Goal: Task Accomplishment & Management: Manage account settings

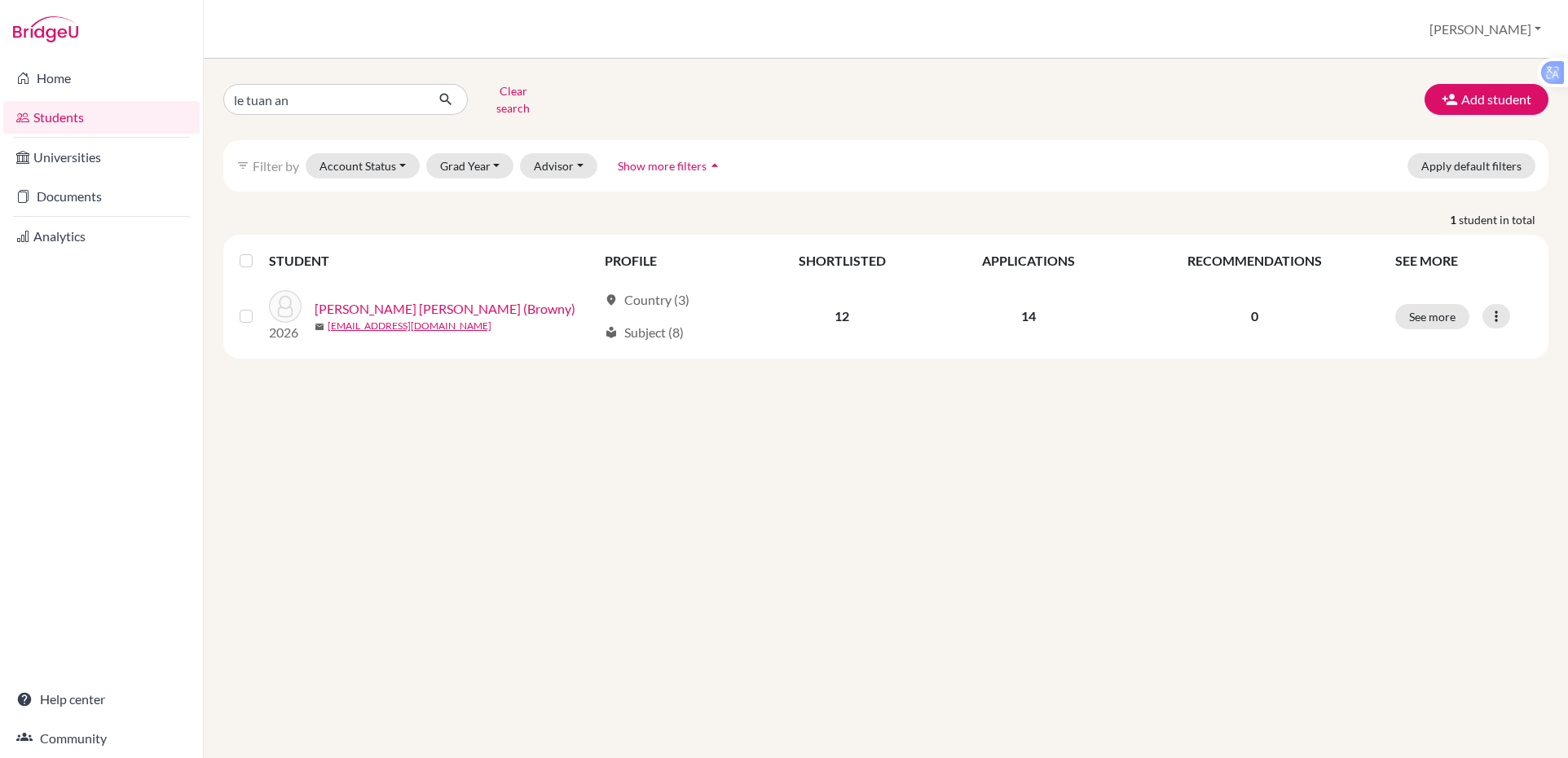
type input "le [PERSON_NAME]"
click button "submit" at bounding box center [446, 99] width 44 height 31
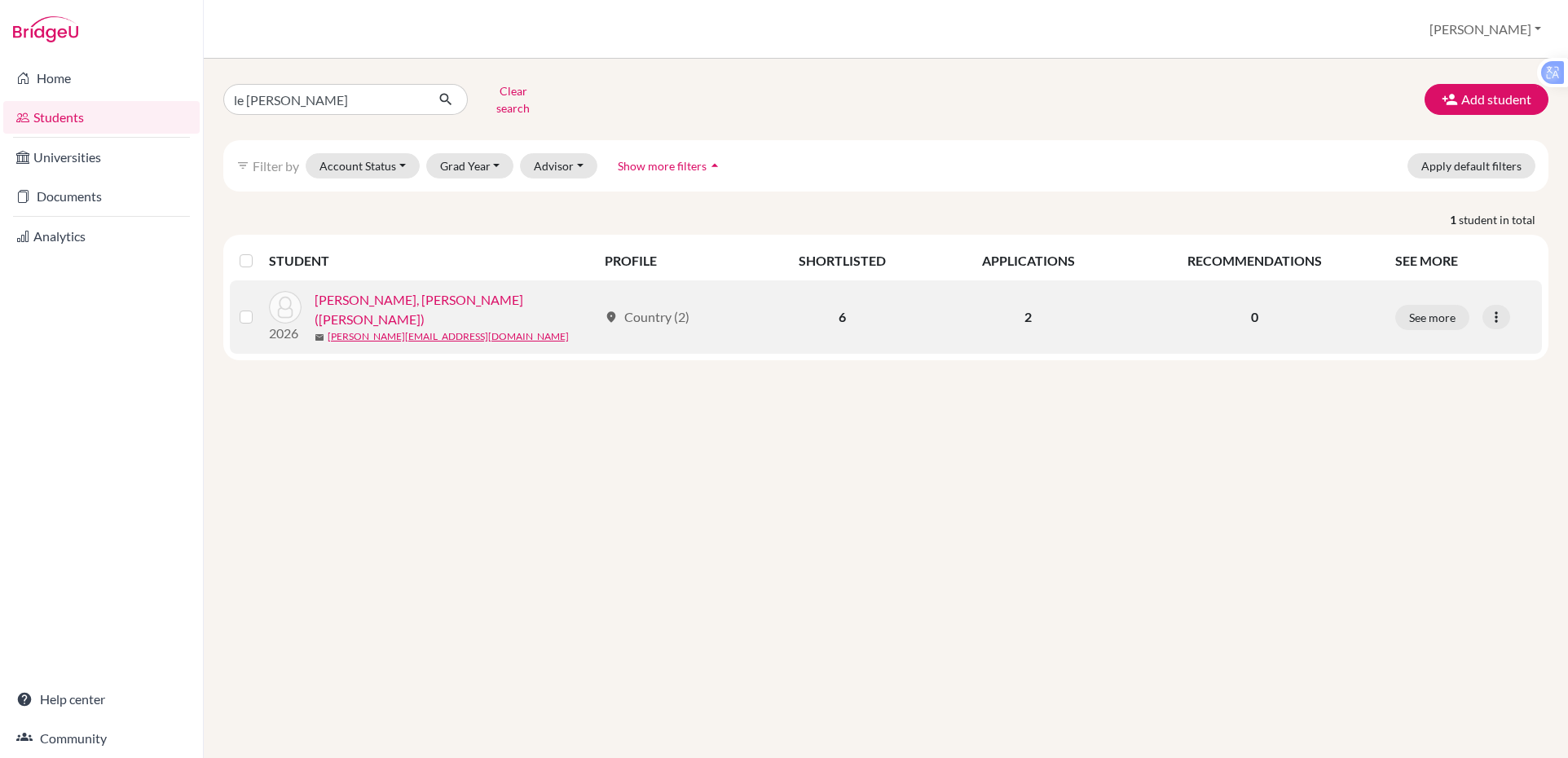
click at [429, 297] on link "[PERSON_NAME], [PERSON_NAME] ([PERSON_NAME])" at bounding box center [456, 310] width 283 height 39
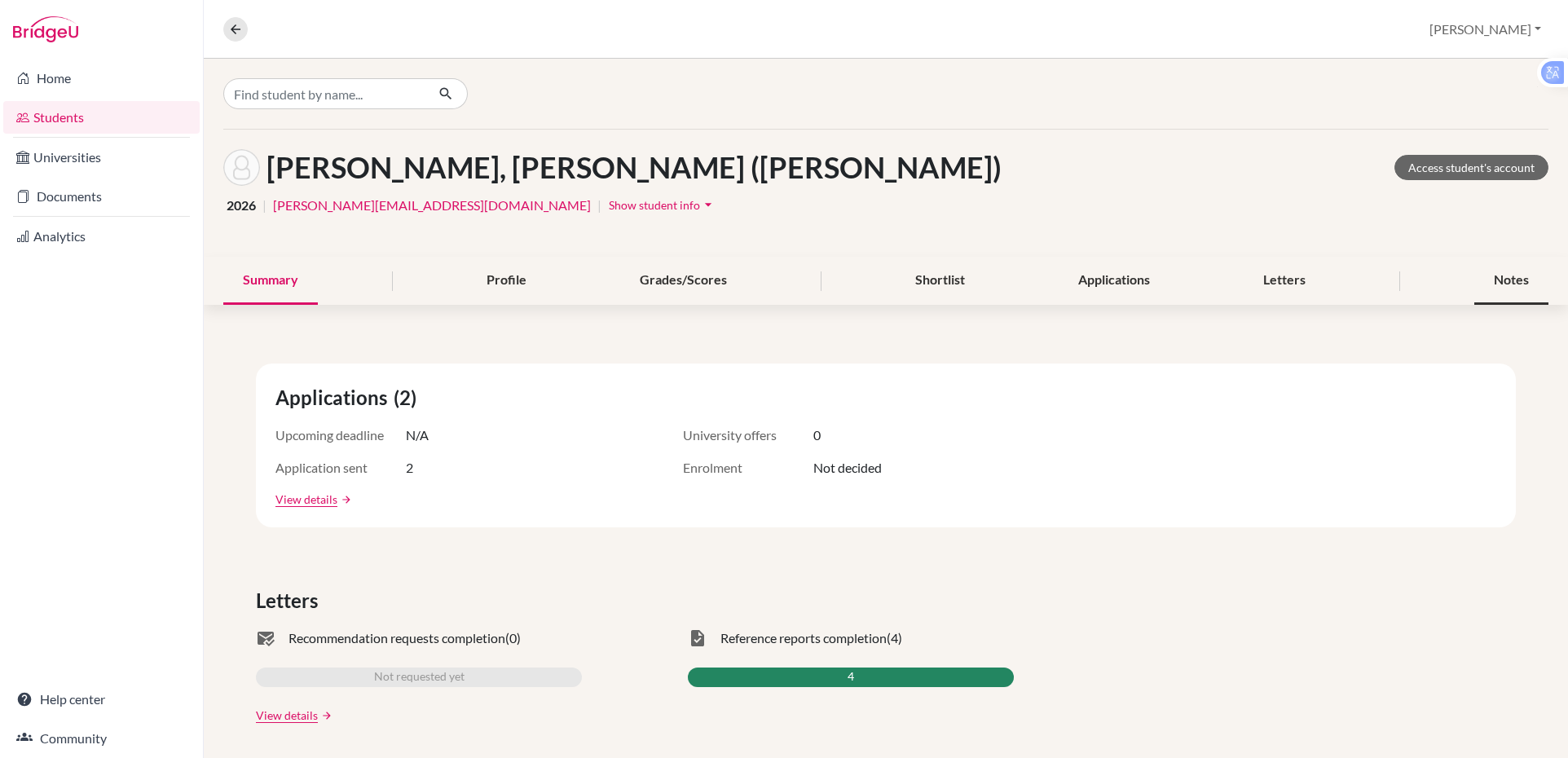
click at [1475, 289] on div "Notes" at bounding box center [1512, 280] width 75 height 48
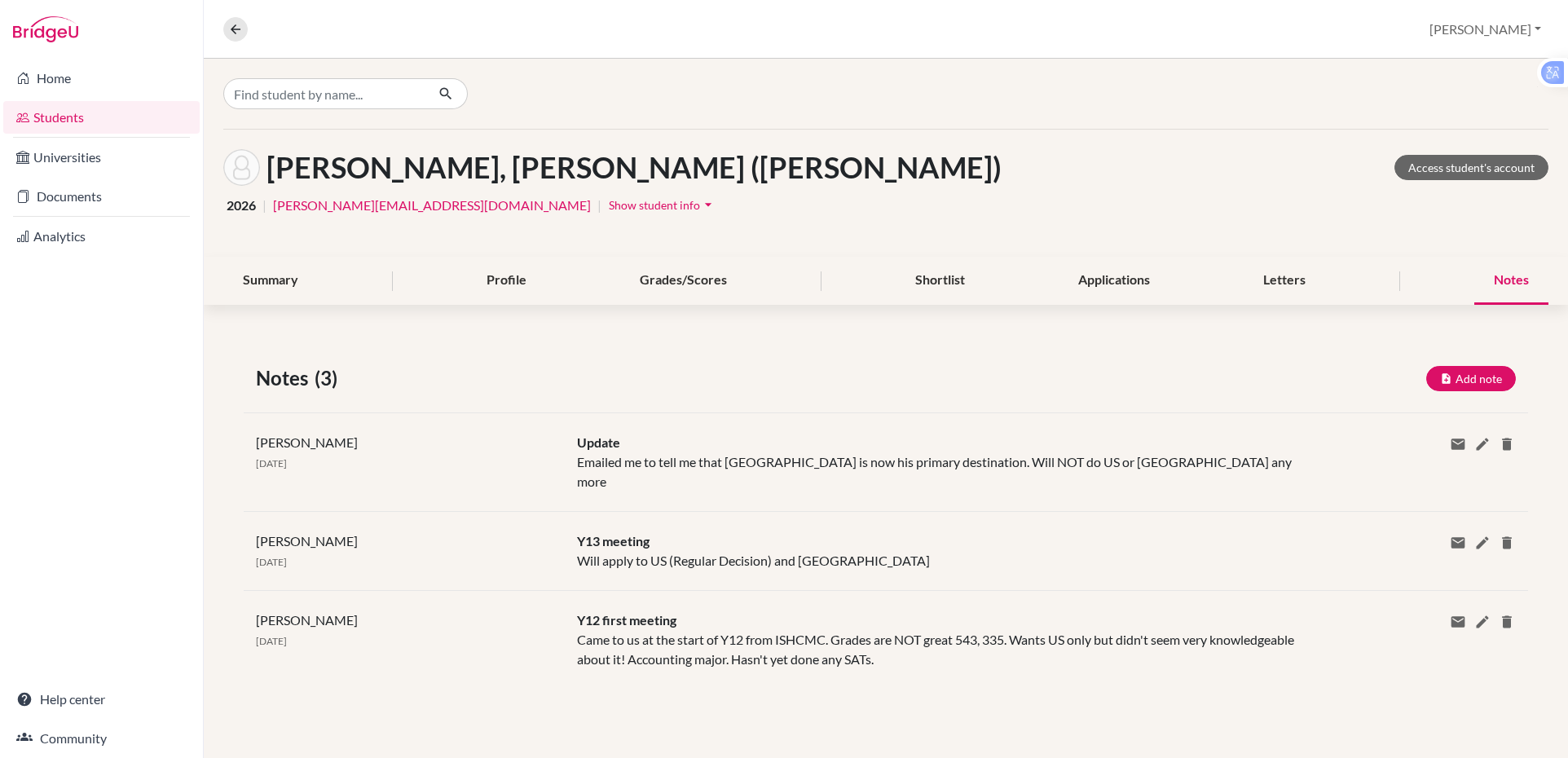
click at [1457, 391] on div "Notes (3) Add note" at bounding box center [886, 377] width 1285 height 29
click at [1457, 372] on button "Add note" at bounding box center [1471, 378] width 90 height 25
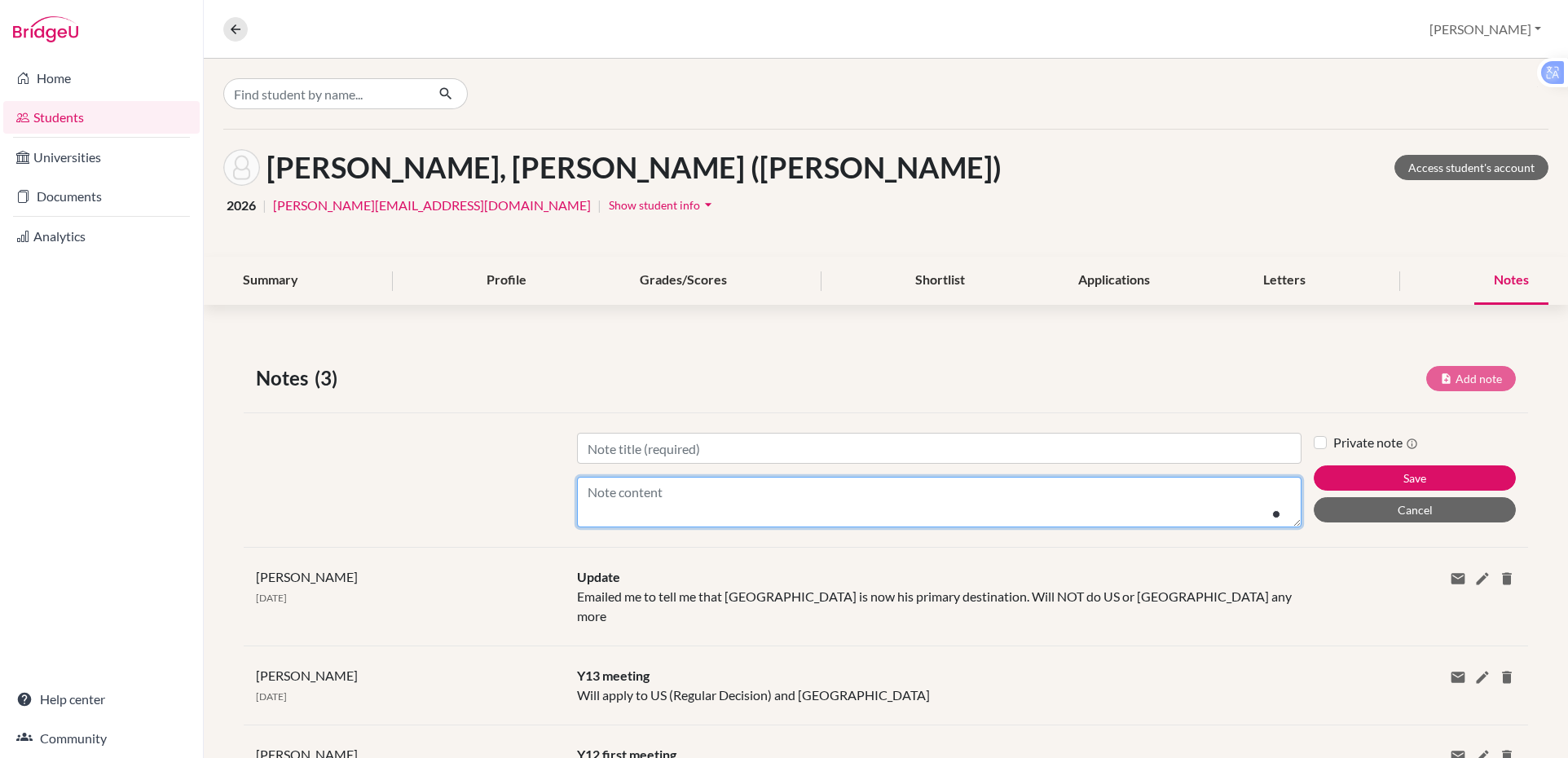
click at [655, 498] on textarea "Content" at bounding box center [939, 502] width 725 height 50
type textarea "F"
type textarea "WILL now do Fordham for EDII - January 3rd deadline"
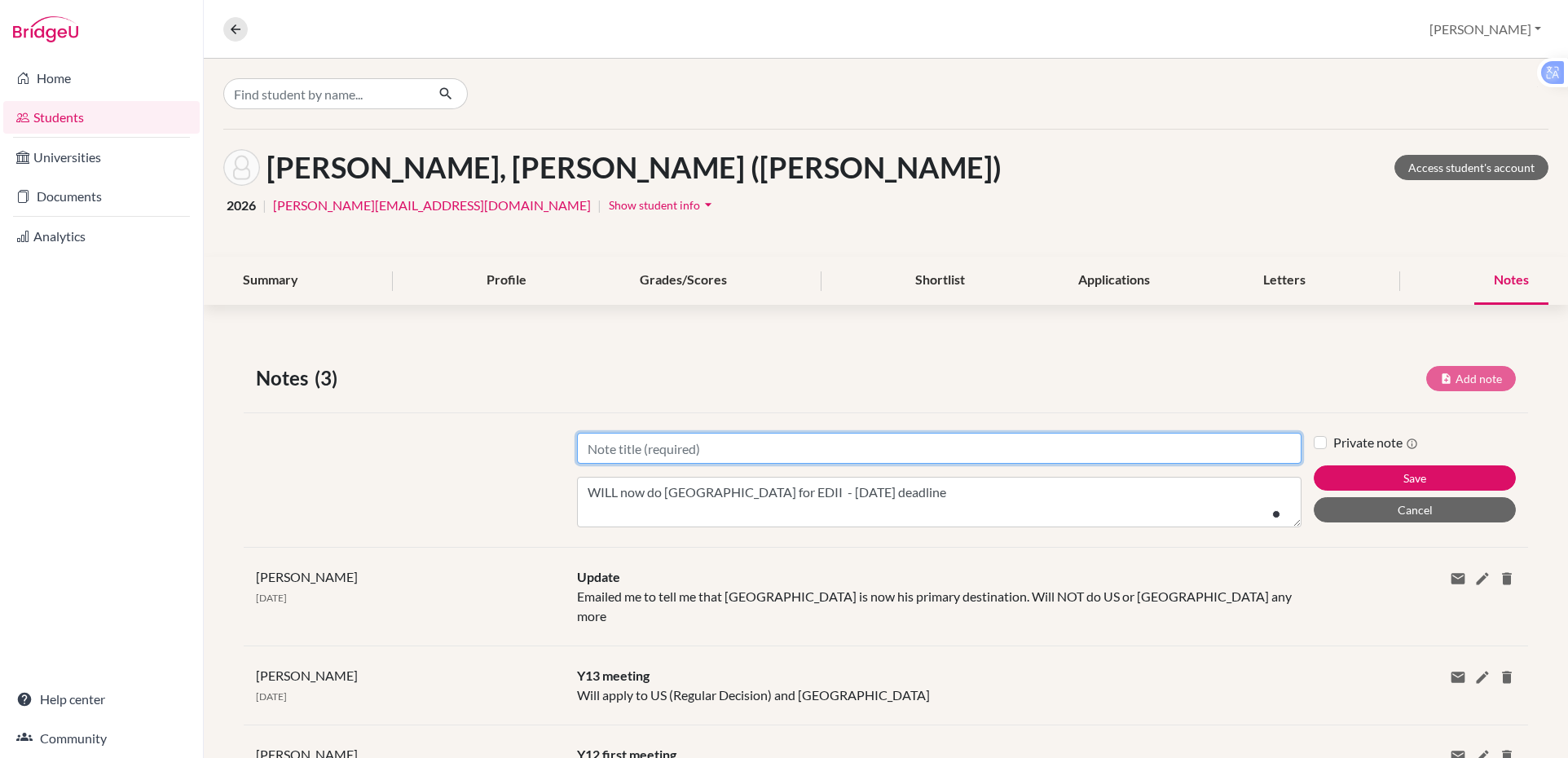
click at [773, 438] on input "Title" at bounding box center [939, 448] width 725 height 31
type input "Extra note"
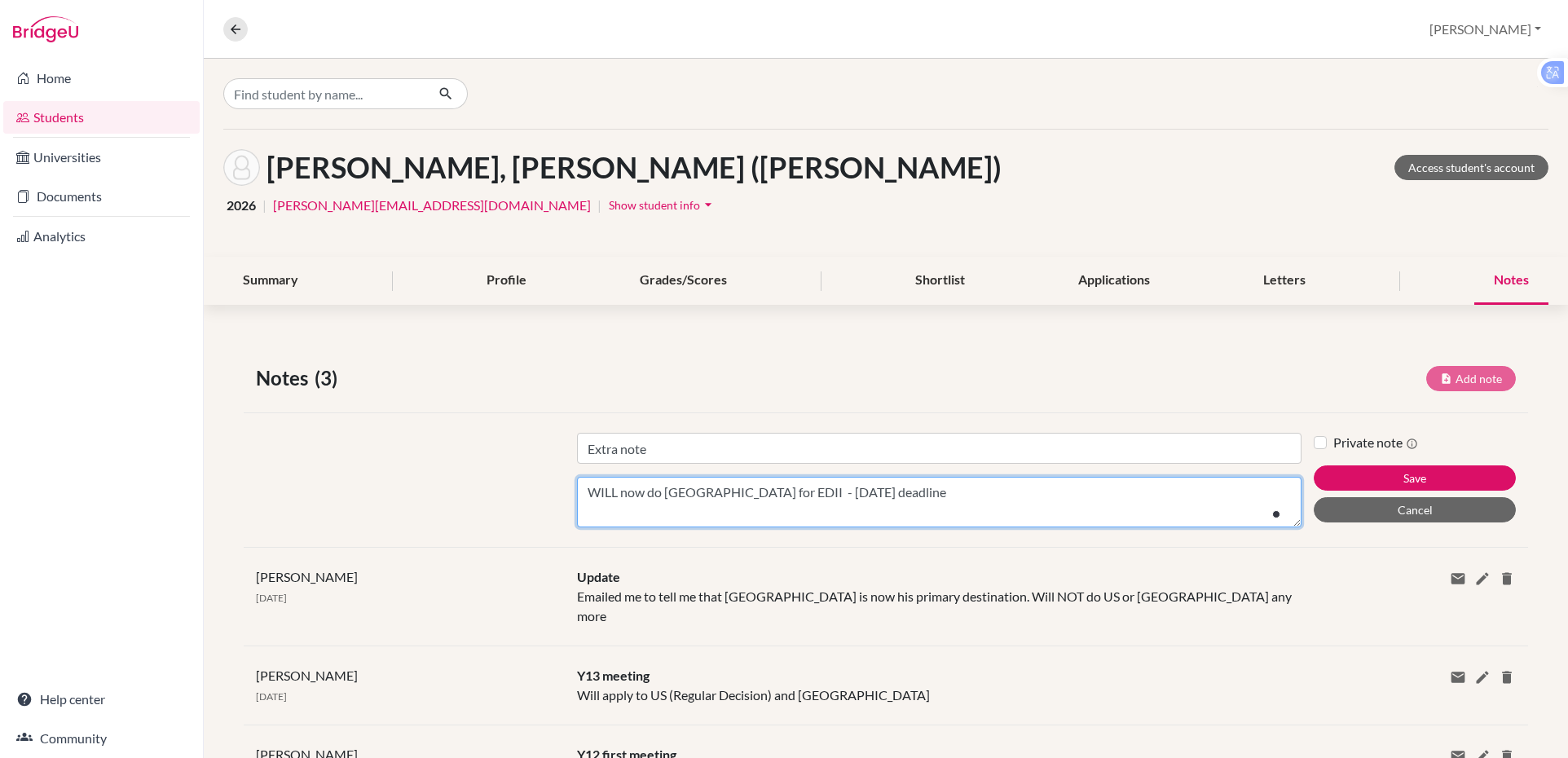
click at [1027, 506] on textarea "WILL now do Fordham for EDII - January 3rd deadline" at bounding box center [939, 502] width 725 height 50
type textarea "WILL now do Fordham for EDII - January 3rd deadline plus two other RDs"
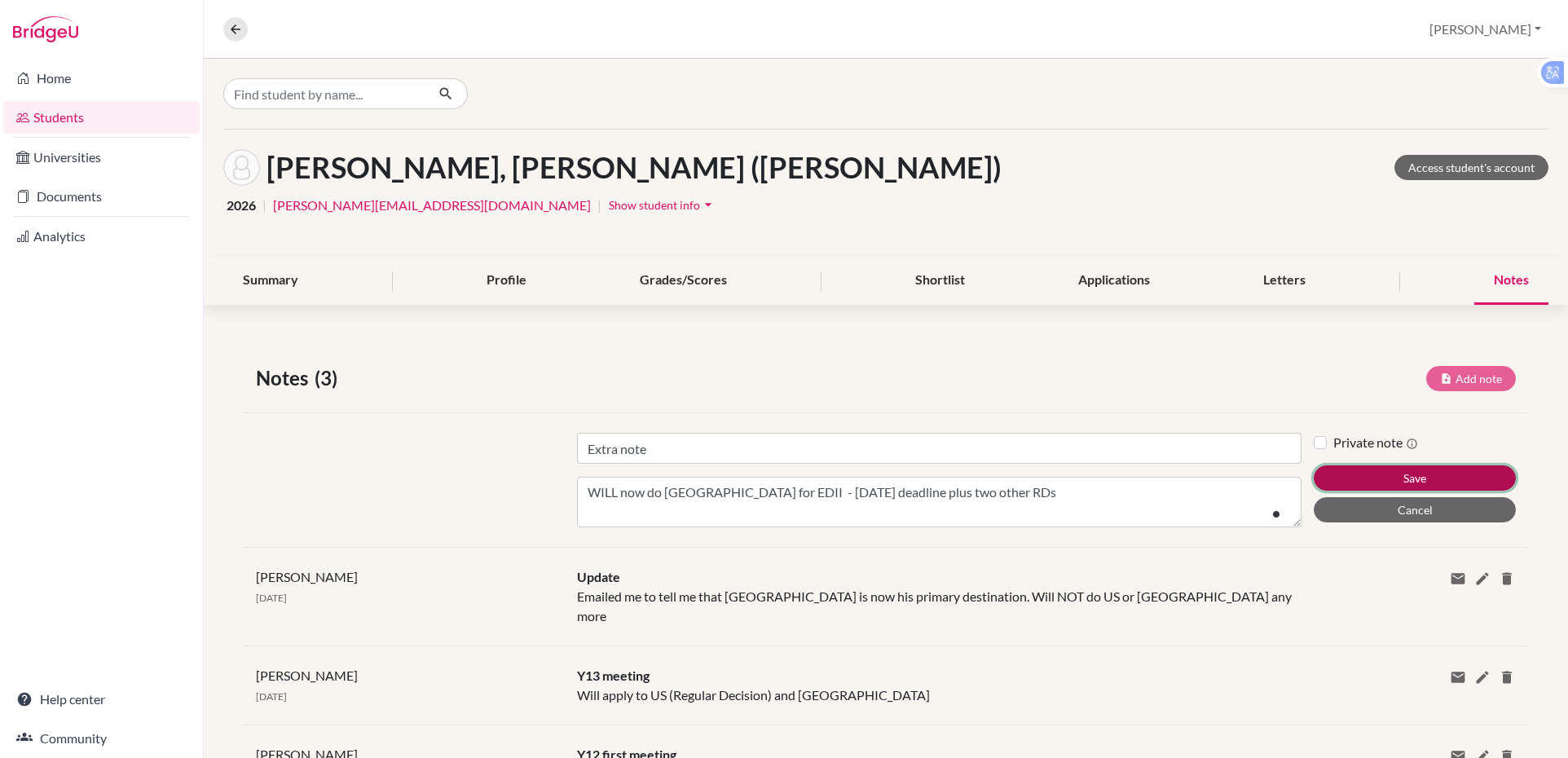
click at [1344, 481] on button "Save" at bounding box center [1415, 478] width 202 height 25
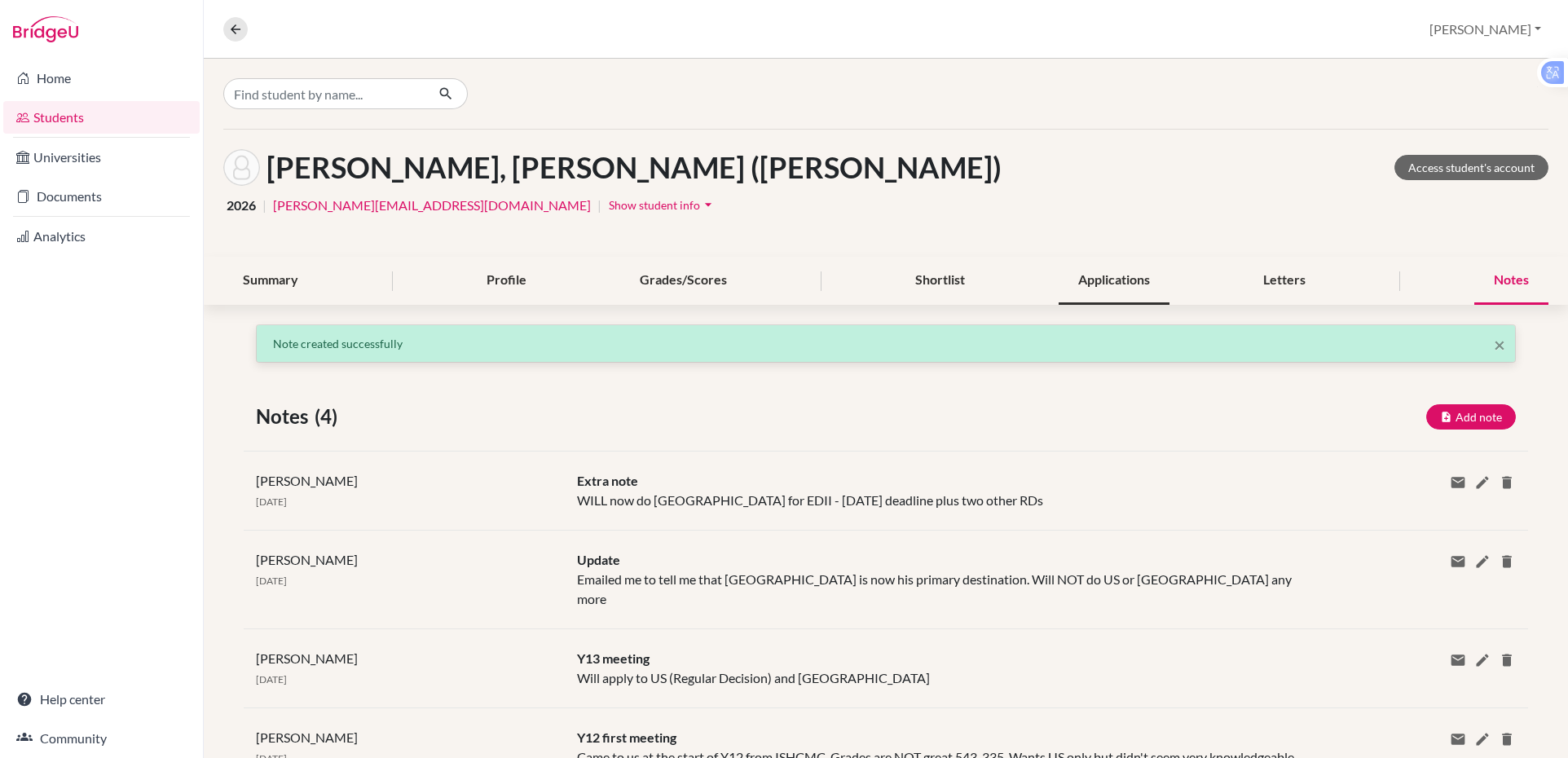
click at [1134, 276] on div "Applications" at bounding box center [1114, 280] width 111 height 48
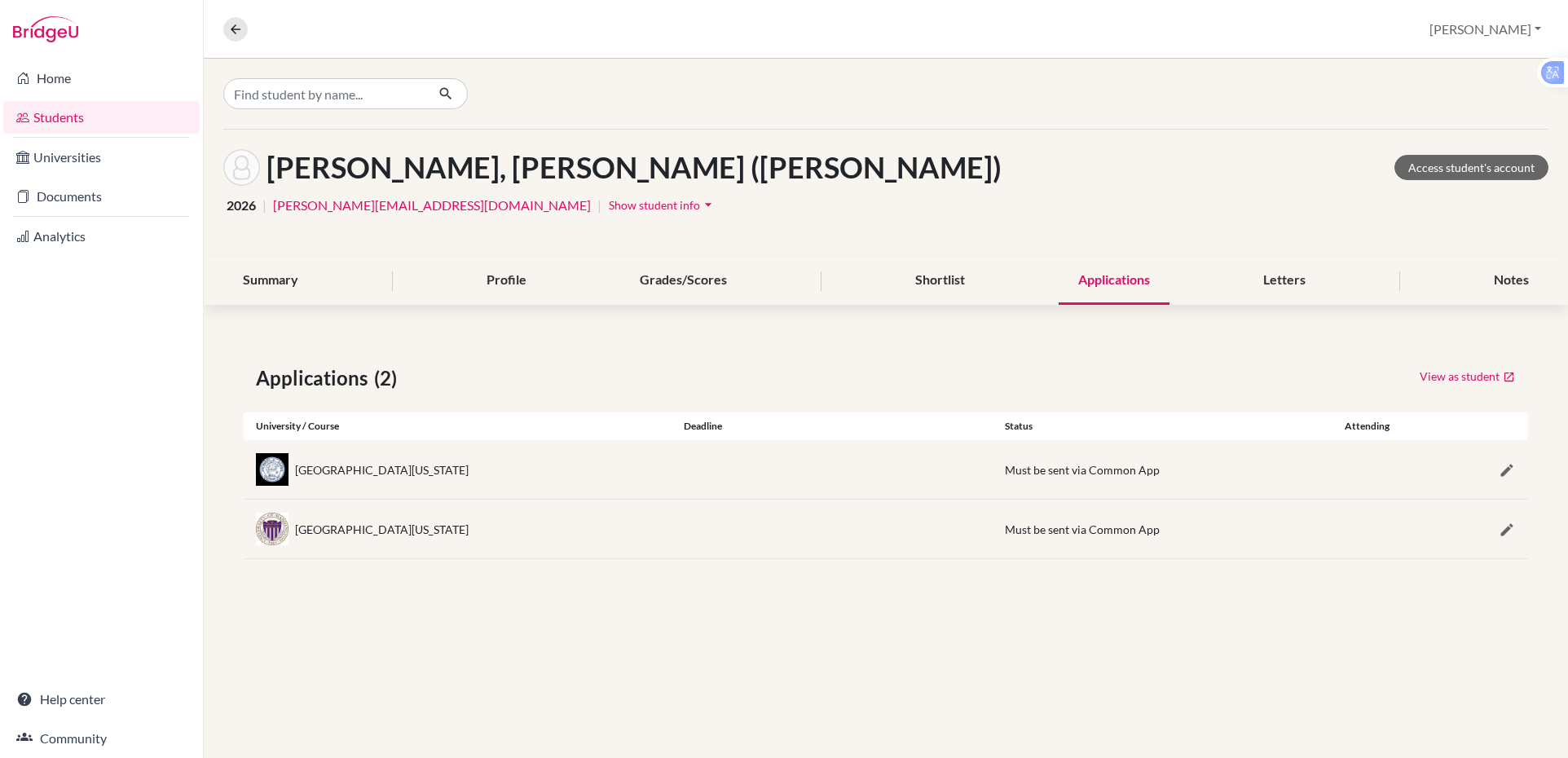
click at [436, 476] on div "[GEOGRAPHIC_DATA][US_STATE]" at bounding box center [381, 469] width 173 height 17
click at [1441, 158] on link "Access student's account" at bounding box center [1472, 167] width 154 height 25
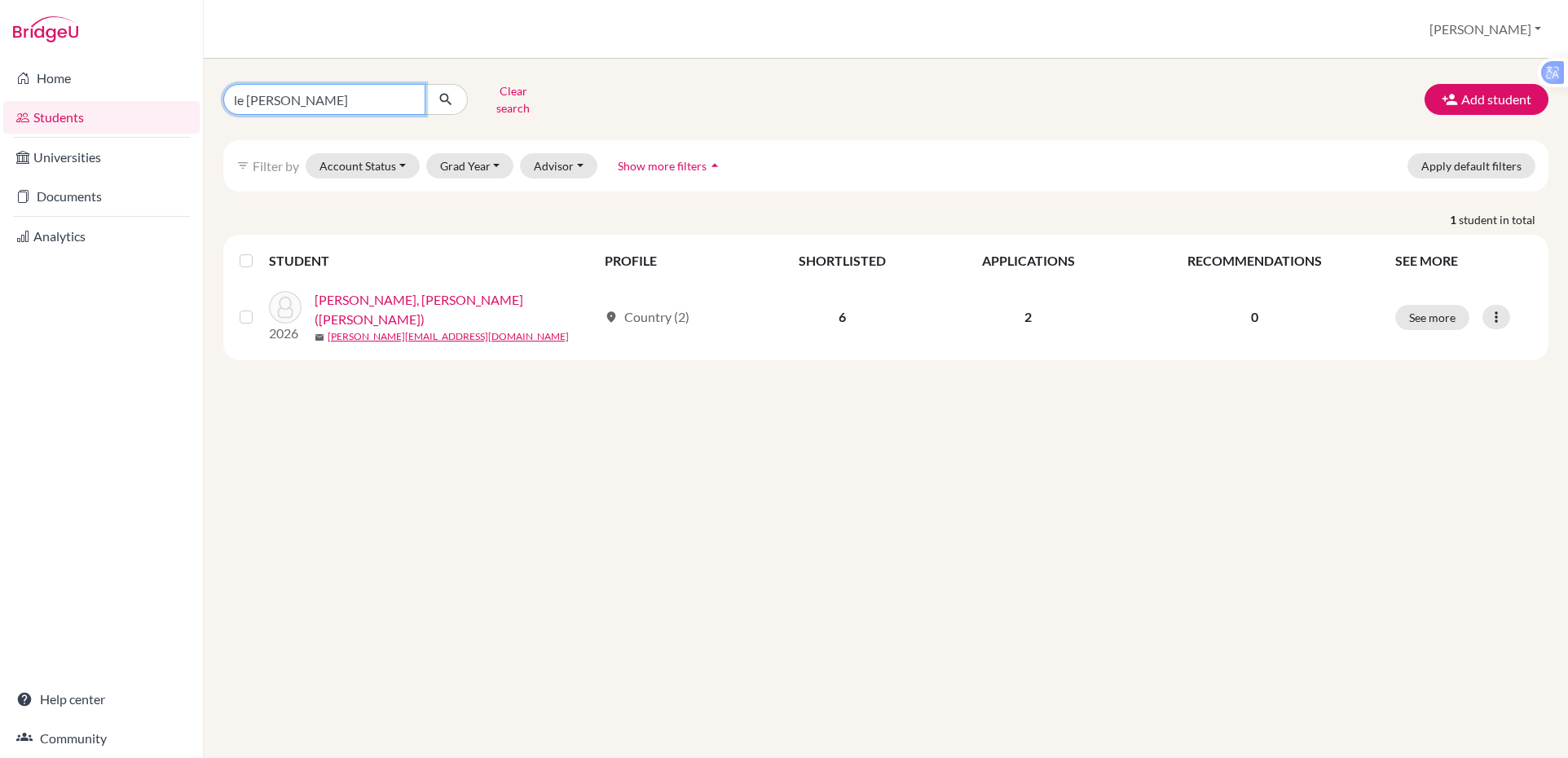
click at [313, 90] on input "le [PERSON_NAME]" at bounding box center [324, 99] width 202 height 31
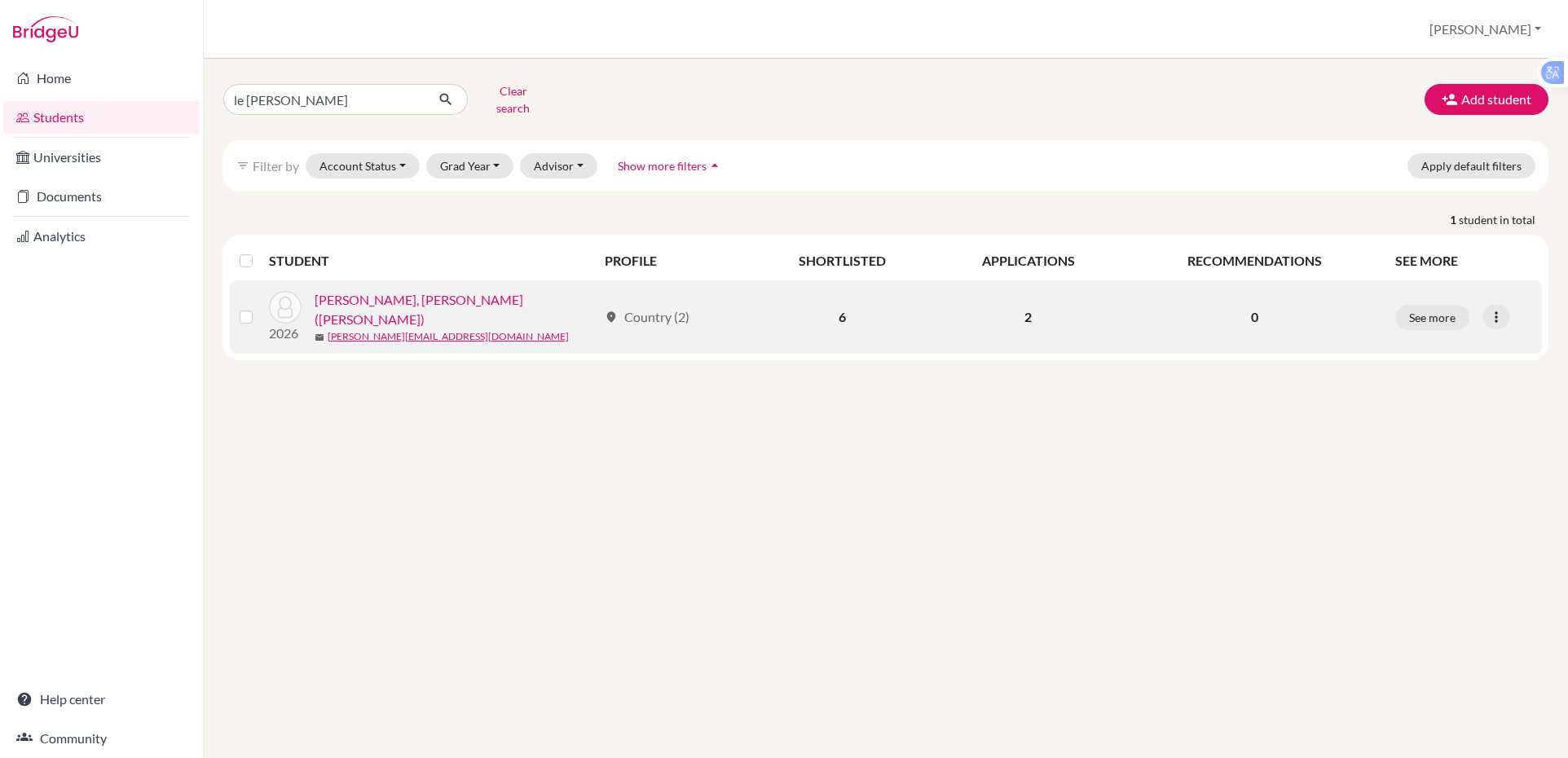
click at [447, 301] on link "[PERSON_NAME], [PERSON_NAME] ([PERSON_NAME])" at bounding box center [456, 310] width 283 height 39
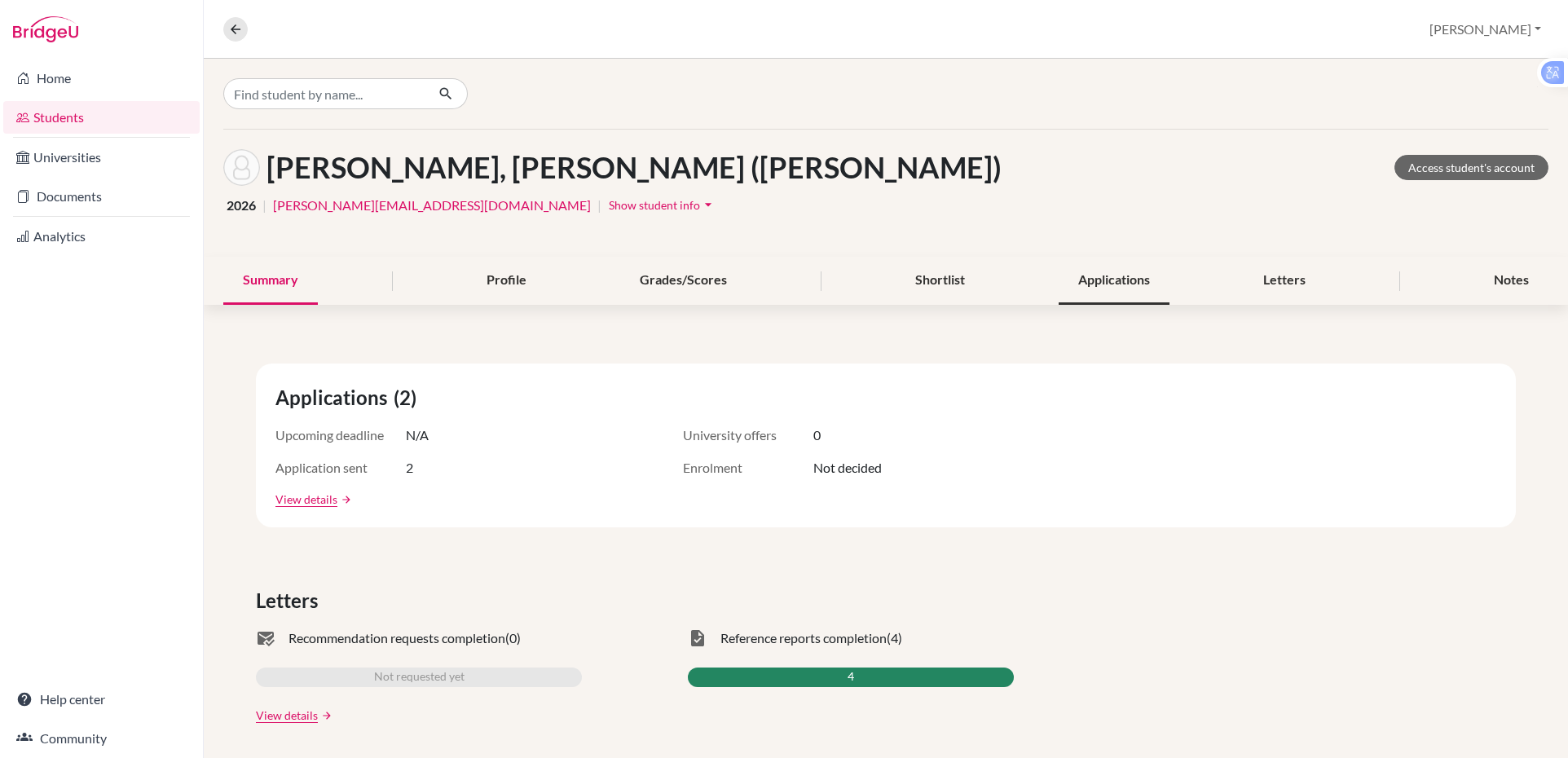
click at [1091, 279] on div "Applications" at bounding box center [1114, 280] width 111 height 48
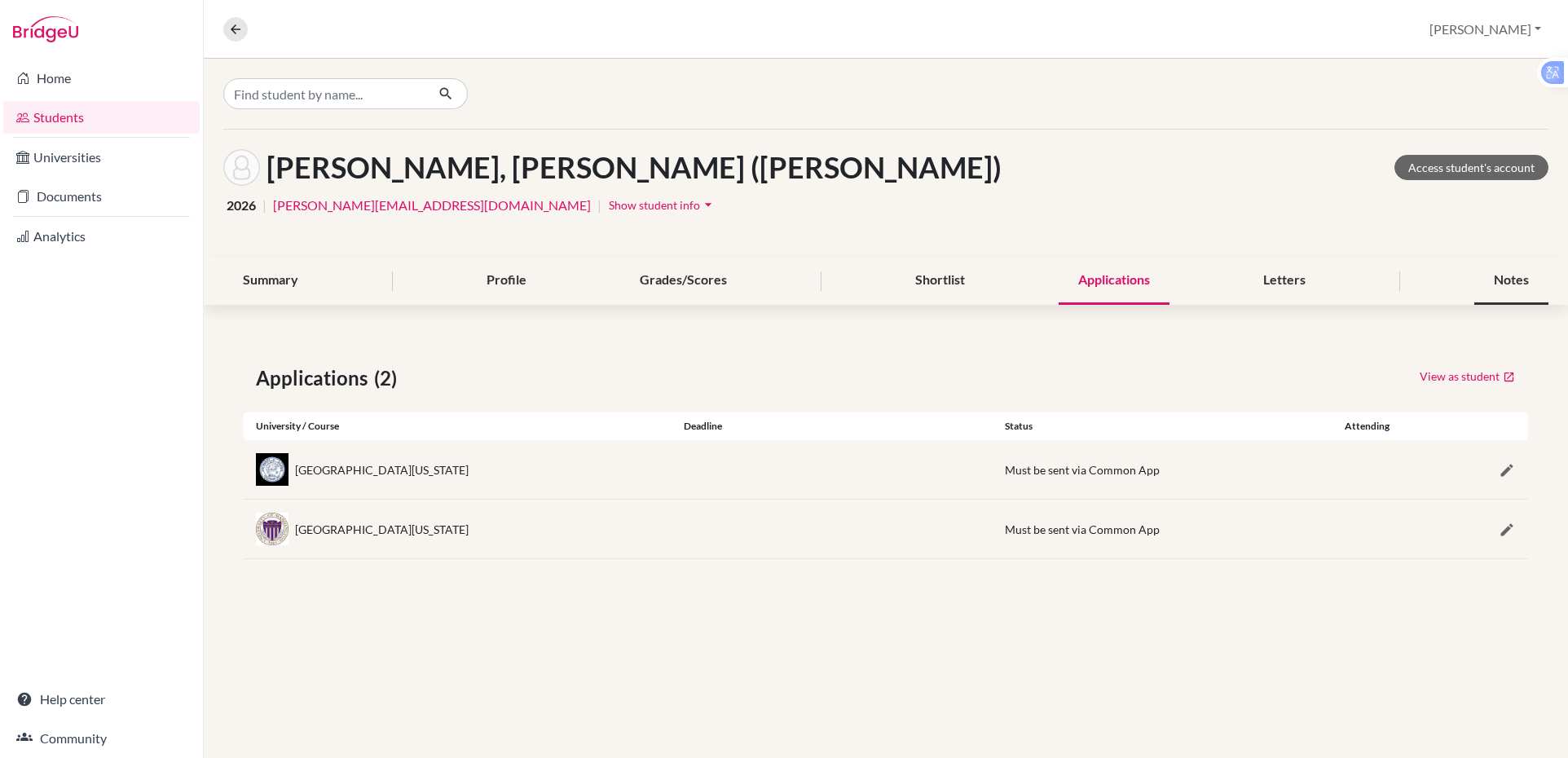
click at [1509, 274] on div "Notes" at bounding box center [1512, 280] width 75 height 48
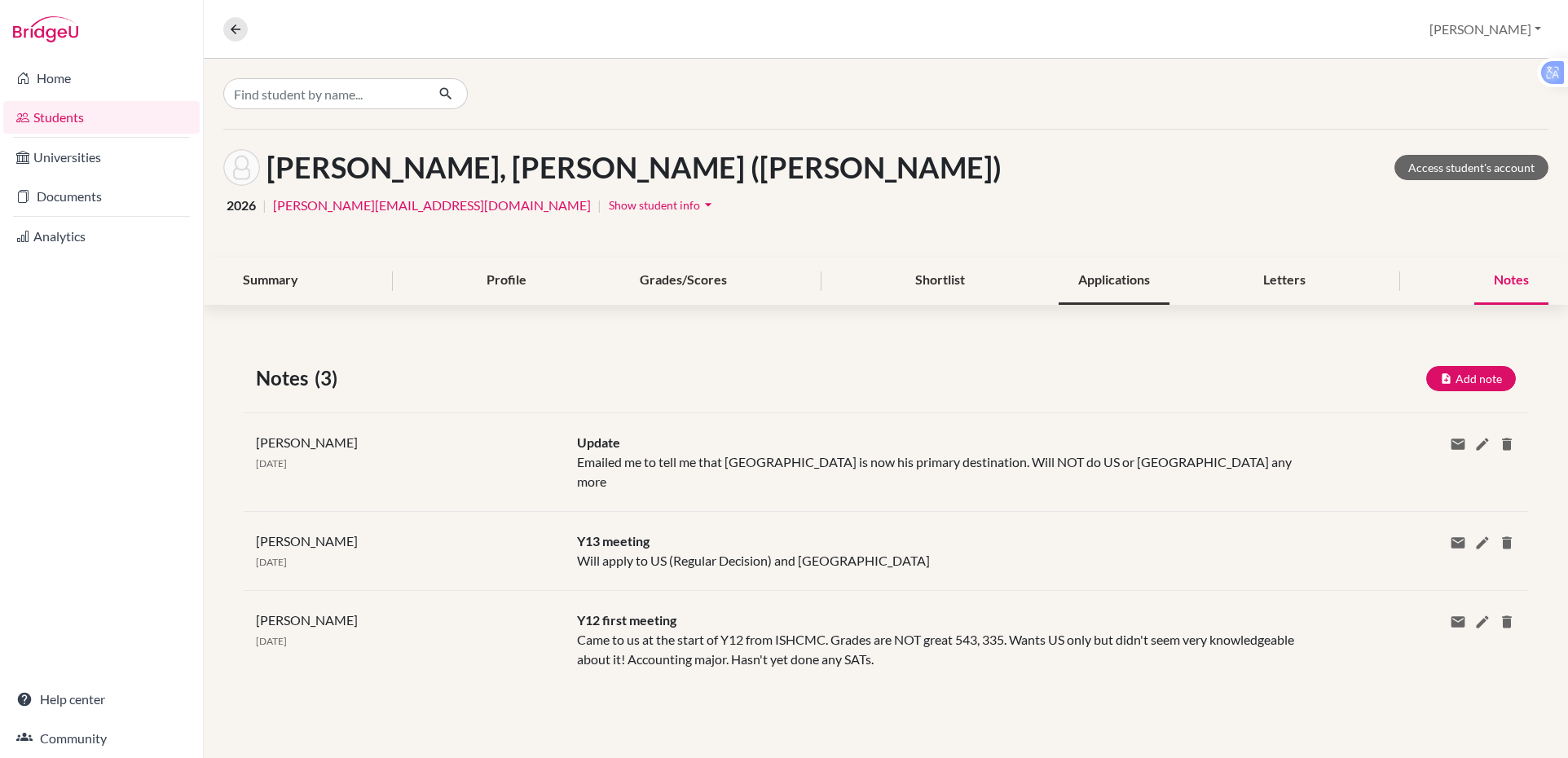
click at [1116, 275] on div "Applications" at bounding box center [1114, 280] width 111 height 48
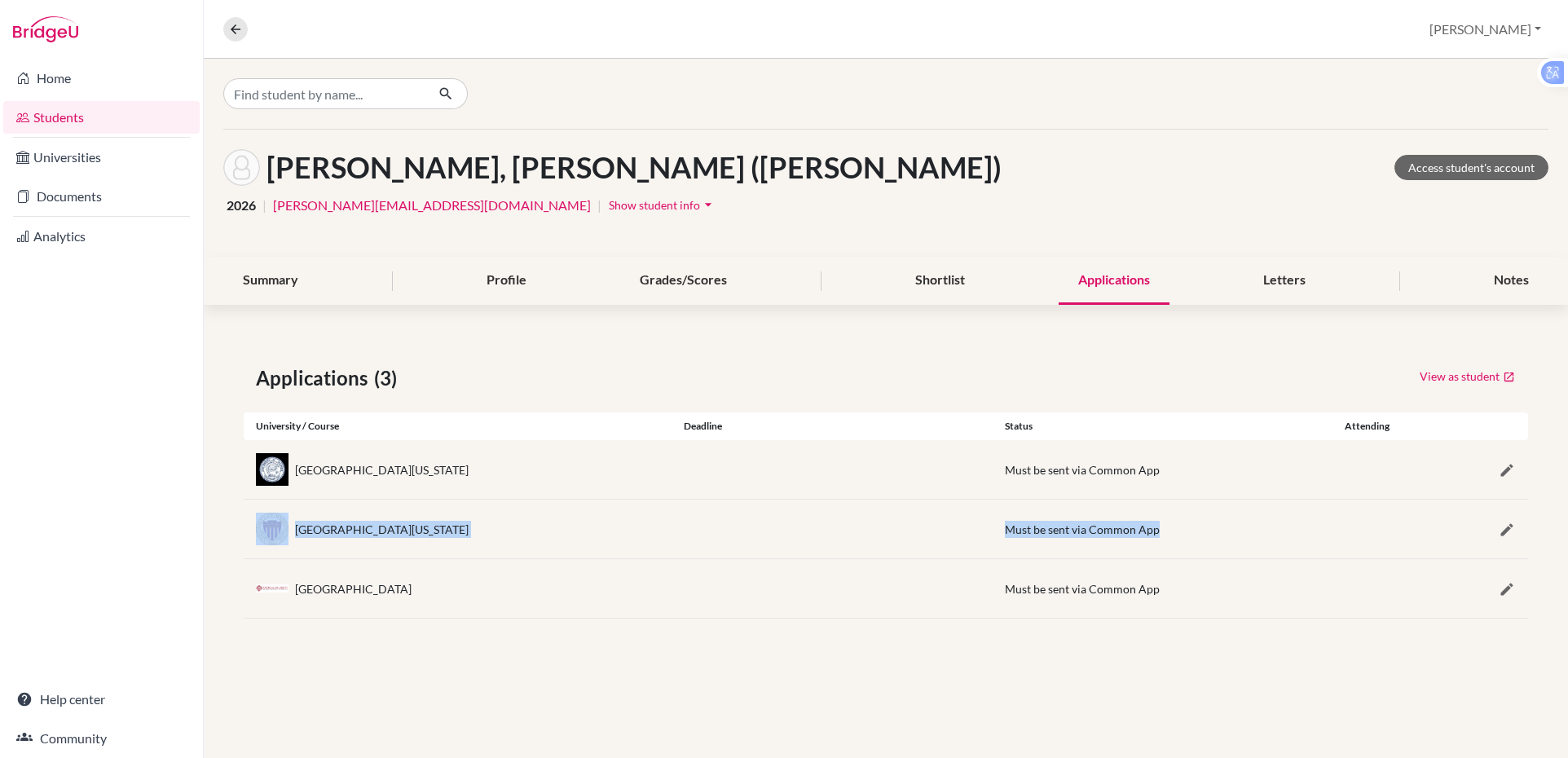
drag, startPoint x: 1235, startPoint y: 512, endPoint x: 1200, endPoint y: 446, distance: 74.7
click at [1200, 446] on div "Applications (3) View as student University / Course Deadline Status Attending …" at bounding box center [886, 491] width 1365 height 333
click at [985, 373] on div "View as student" at bounding box center [1206, 377] width 642 height 29
